Goal: Information Seeking & Learning: Learn about a topic

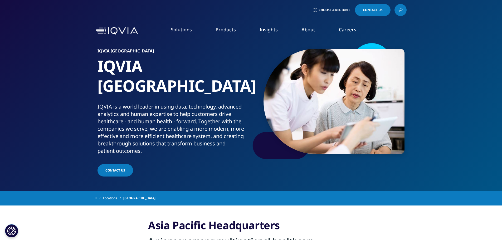
click at [323, 68] on link "Health Data Apps & AI" at bounding box center [340, 66] width 91 height 6
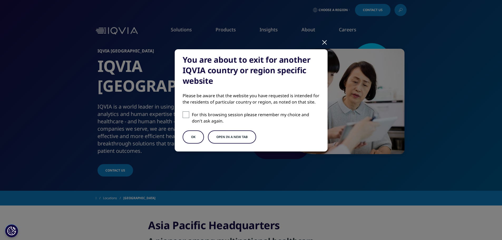
click at [224, 134] on button "Open in a new tab" at bounding box center [232, 136] width 48 height 13
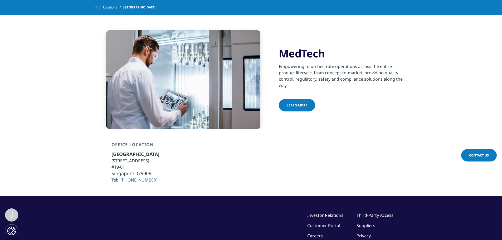
scroll to position [264, 0]
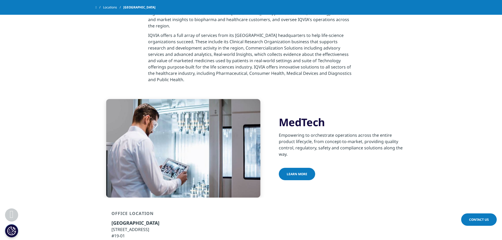
click at [309, 168] on link "Learn more" at bounding box center [297, 174] width 36 height 12
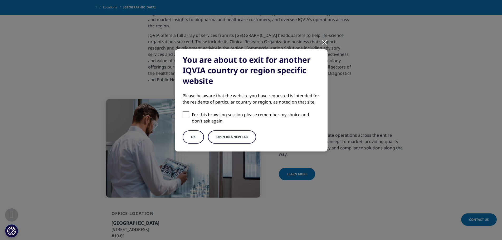
click at [241, 137] on button "Open in a new tab" at bounding box center [232, 136] width 48 height 13
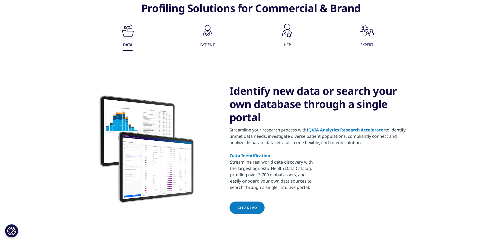
click at [286, 40] on div "HCP" at bounding box center [287, 45] width 7 height 11
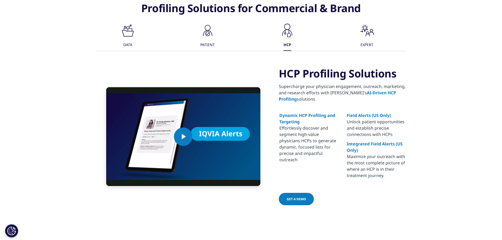
click at [129, 36] on icon ".cls-1{fill:#231f20;}" at bounding box center [128, 31] width 16 height 16
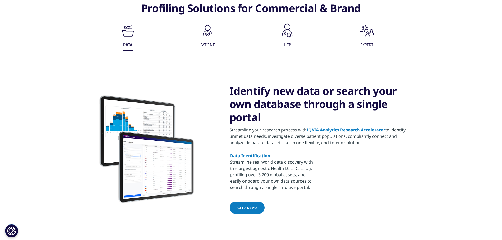
click at [212, 33] on icon ".cls-1{fill:#1a2525;stroke-width:0px;}" at bounding box center [208, 31] width 16 height 16
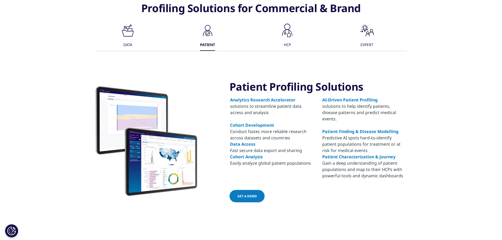
click at [296, 39] on div ".cls-1{fill:#231f20;} DATA .cls-1{fill:#1a2525;stroke-width:0px;} PATIENT .cls-…" at bounding box center [251, 37] width 311 height 28
click at [290, 39] on div ".cls-1{fill:#231f20;}" at bounding box center [287, 31] width 16 height 17
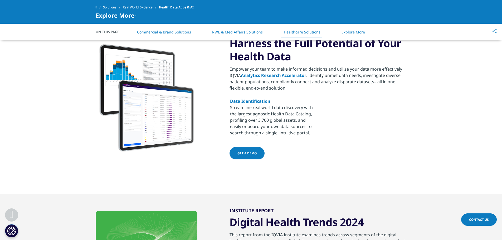
scroll to position [764, 0]
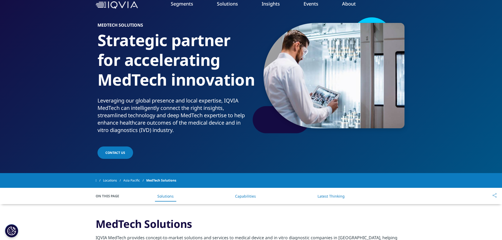
scroll to position [105, 0]
